Goal: Task Accomplishment & Management: Manage account settings

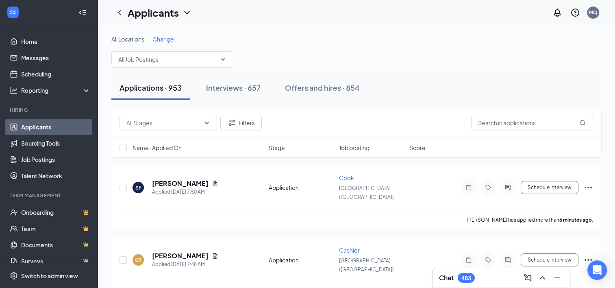
click at [169, 37] on span "Change" at bounding box center [164, 38] width 22 height 7
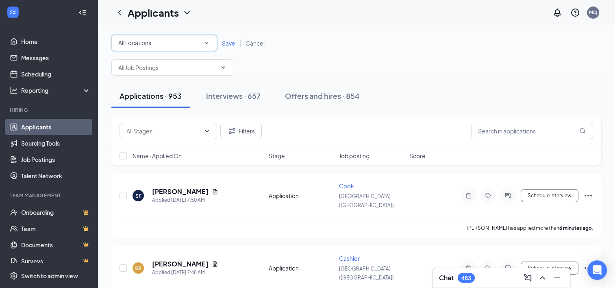
click at [206, 42] on icon "SmallChevronDown" at bounding box center [206, 42] width 7 height 7
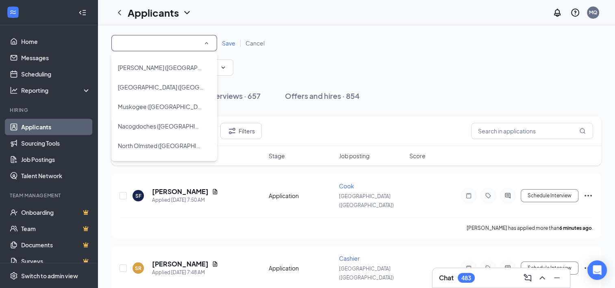
scroll to position [481, 0]
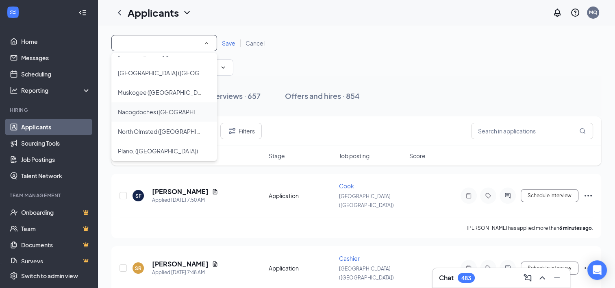
click at [173, 112] on div "Nacogdoches ([GEOGRAPHIC_DATA])" at bounding box center [164, 112] width 93 height 10
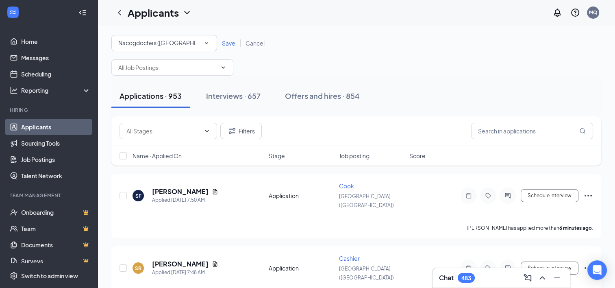
click at [227, 44] on span "Save" at bounding box center [228, 42] width 13 height 7
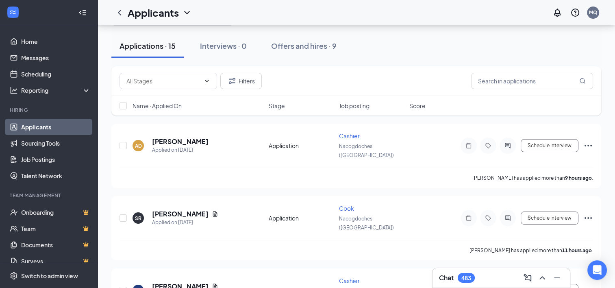
scroll to position [41, 0]
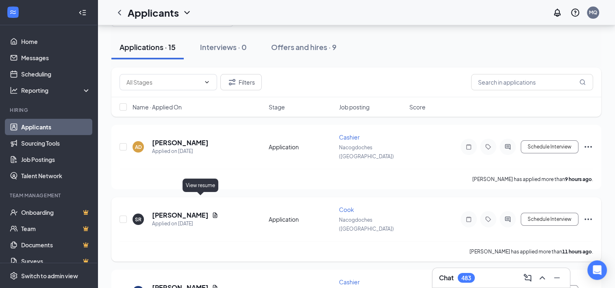
click at [213, 212] on icon "Document" at bounding box center [215, 214] width 4 height 5
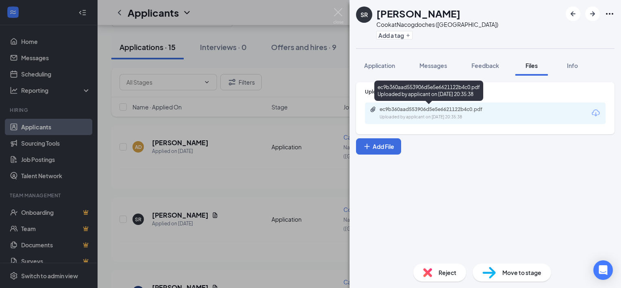
click at [464, 107] on div "ec9b360aad553906d5e5e6621122b4c0.pdf" at bounding box center [437, 109] width 114 height 7
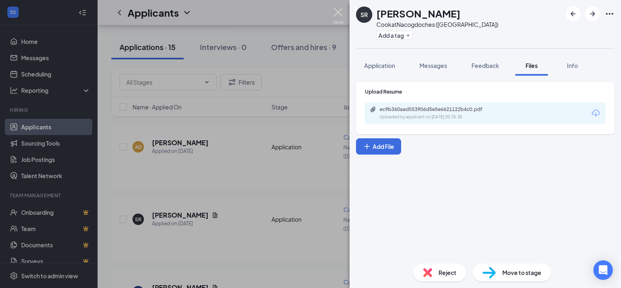
click at [335, 11] on img at bounding box center [338, 16] width 10 height 16
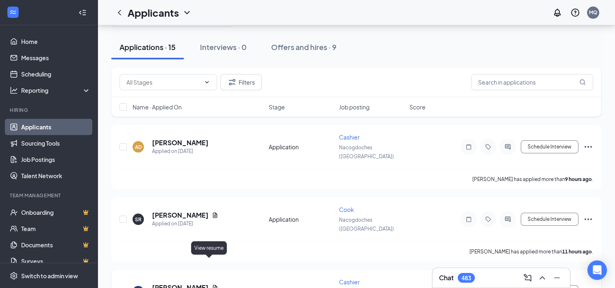
click at [213, 285] on icon "Document" at bounding box center [215, 287] width 4 height 5
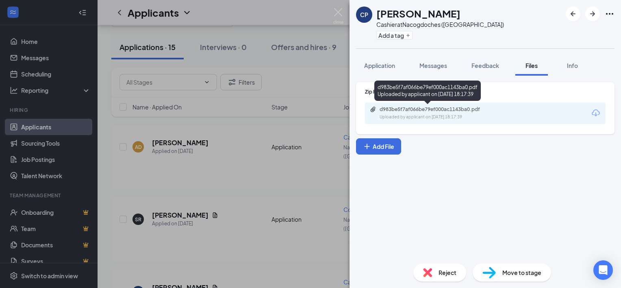
click at [466, 108] on div "d983be5f7af066be79ef000ac1143ba0.pdf" at bounding box center [437, 109] width 114 height 7
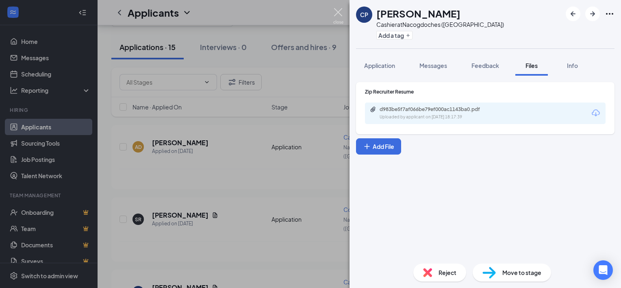
click at [337, 10] on img at bounding box center [338, 16] width 10 height 16
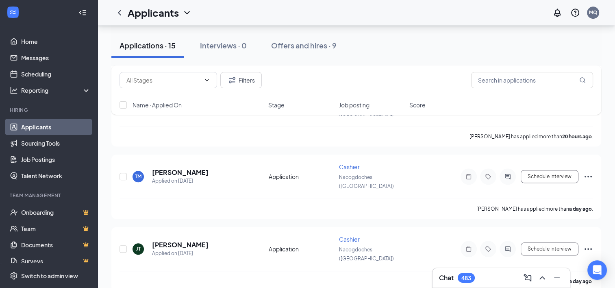
scroll to position [817, 0]
